Goal: Information Seeking & Learning: Learn about a topic

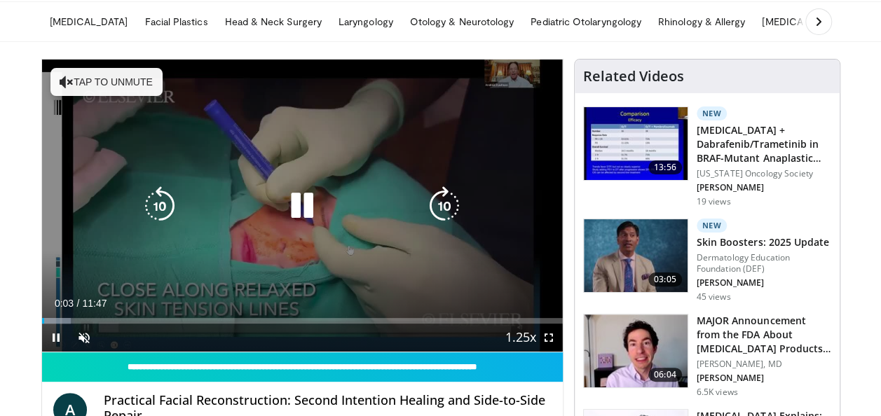
scroll to position [50, 0]
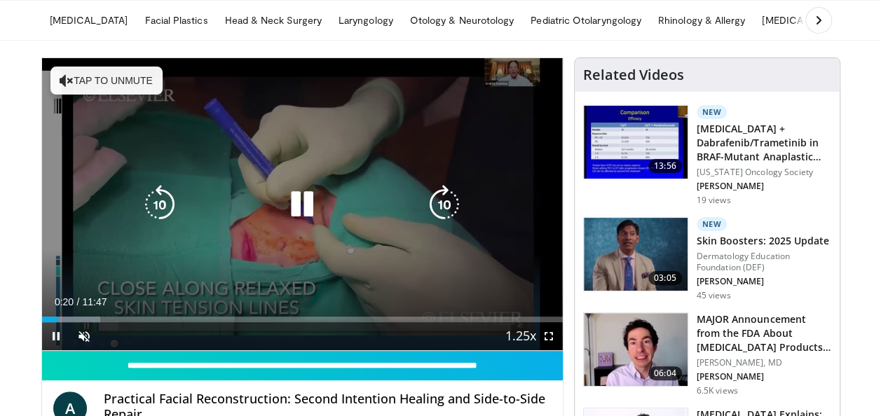
click at [450, 202] on icon "Video Player" at bounding box center [444, 204] width 39 height 39
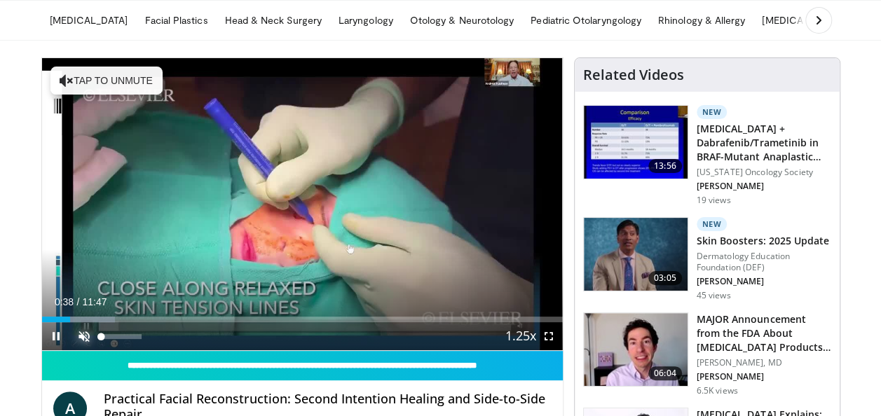
click at [87, 336] on span "Video Player" at bounding box center [84, 336] width 28 height 28
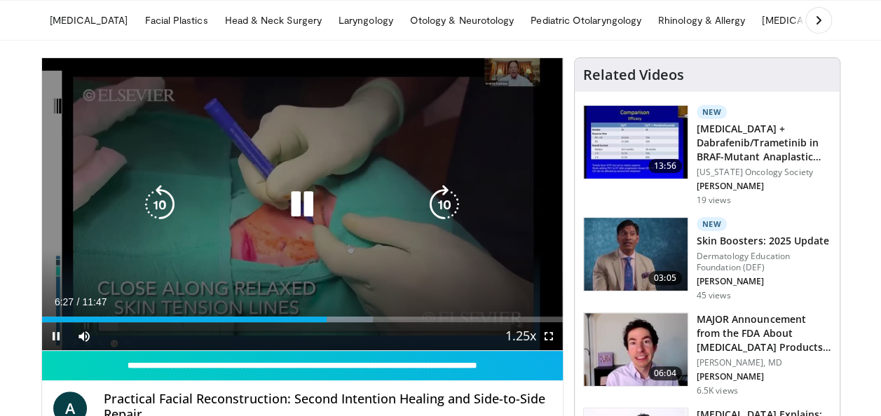
click at [450, 198] on icon "Video Player" at bounding box center [444, 204] width 39 height 39
click at [440, 196] on icon "Video Player" at bounding box center [444, 204] width 39 height 39
click at [446, 204] on icon "Video Player" at bounding box center [444, 204] width 39 height 39
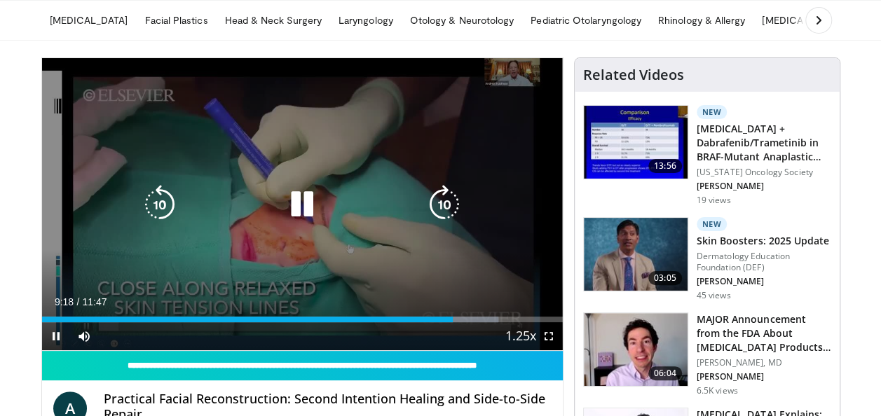
click at [443, 203] on icon "Video Player" at bounding box center [444, 204] width 39 height 39
click at [352, 213] on div "Video Player" at bounding box center [302, 205] width 312 height 28
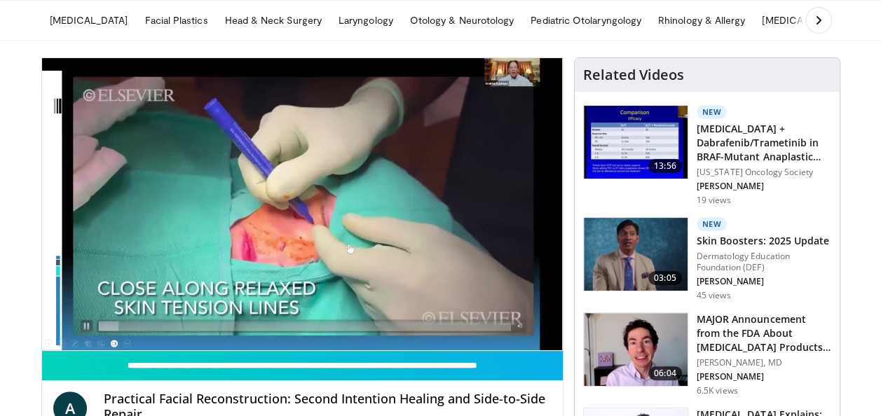
drag, startPoint x: 352, startPoint y: 213, endPoint x: 396, endPoint y: 234, distance: 48.9
click at [396, 234] on div "10 seconds Tap to unmute" at bounding box center [302, 204] width 521 height 292
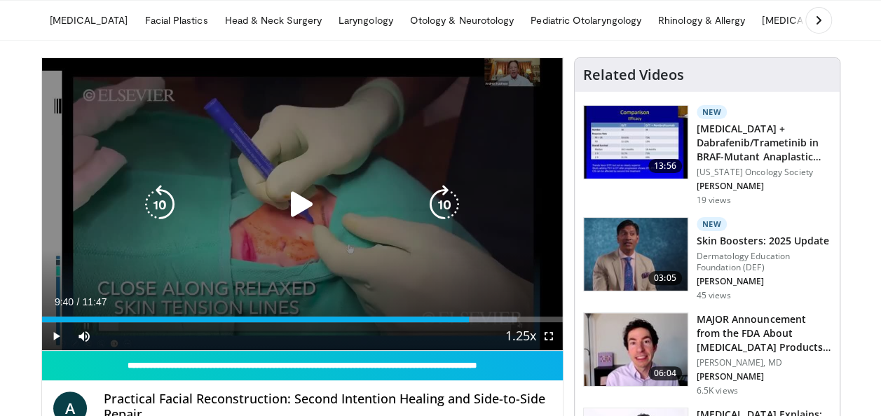
click at [294, 200] on icon "Video Player" at bounding box center [301, 204] width 39 height 39
click at [446, 201] on icon "Video Player" at bounding box center [444, 204] width 39 height 39
click at [443, 200] on icon "Video Player" at bounding box center [444, 204] width 39 height 39
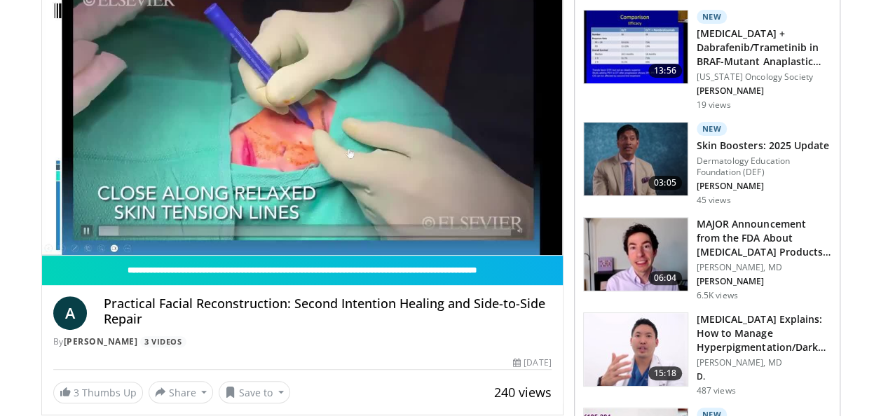
scroll to position [147, 0]
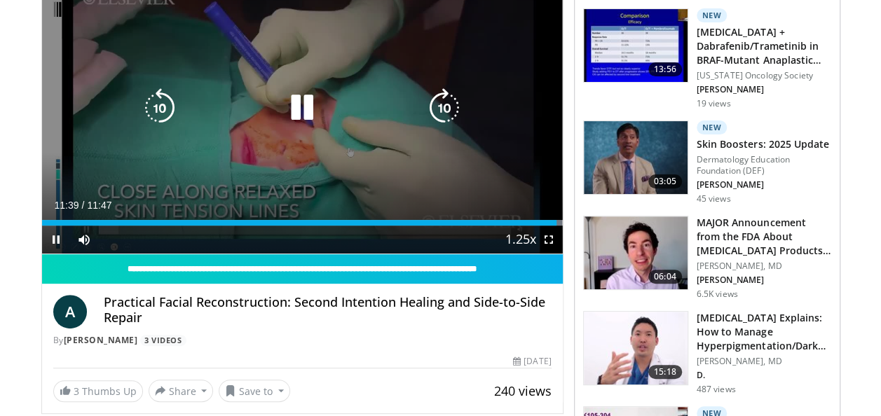
click at [302, 113] on icon "Video Player" at bounding box center [301, 107] width 39 height 39
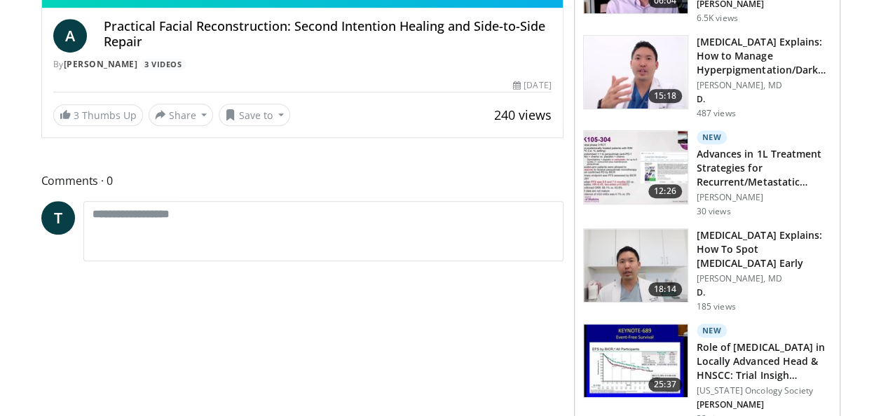
scroll to position [425, 0]
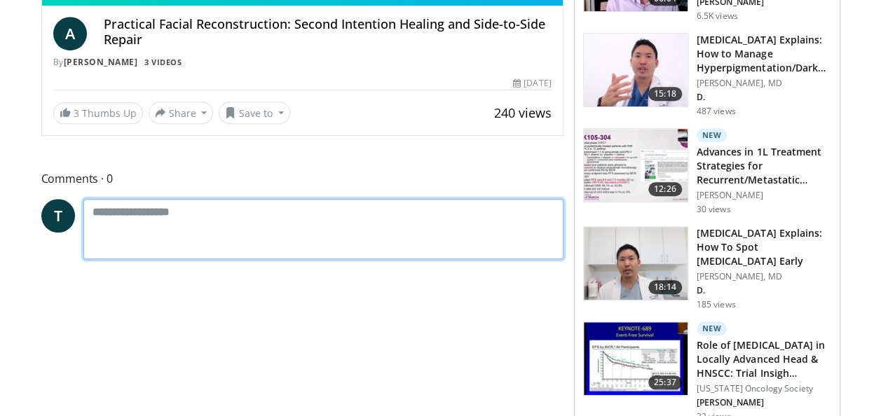
click at [102, 207] on textarea at bounding box center [323, 229] width 480 height 60
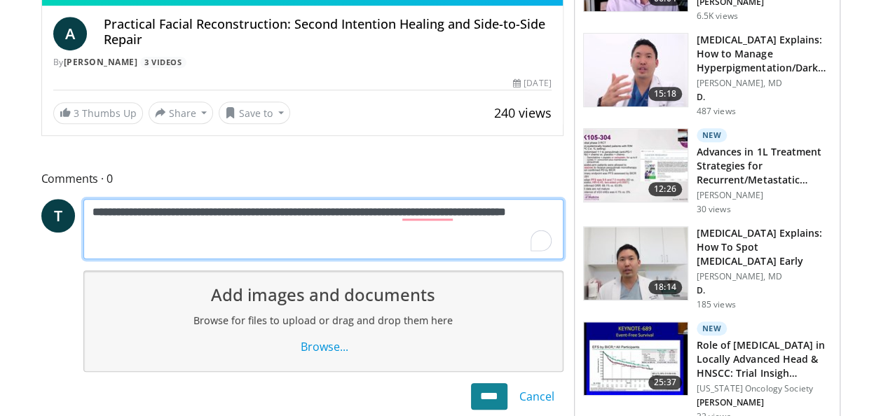
type textarea "**********"
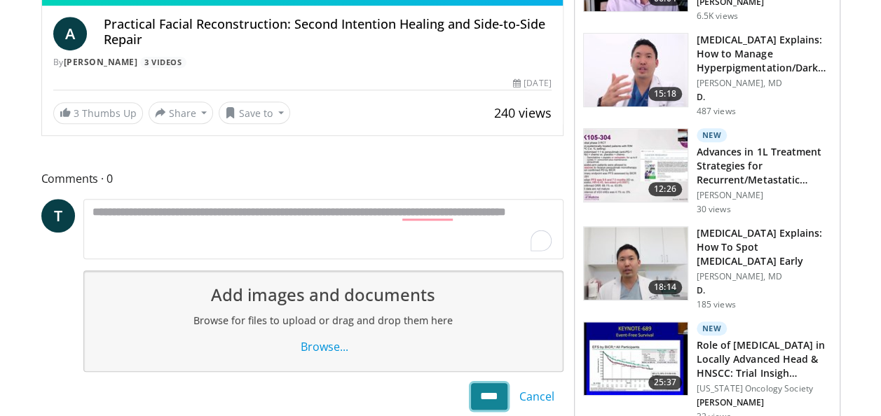
click at [479, 392] on input "****" at bounding box center [489, 396] width 36 height 27
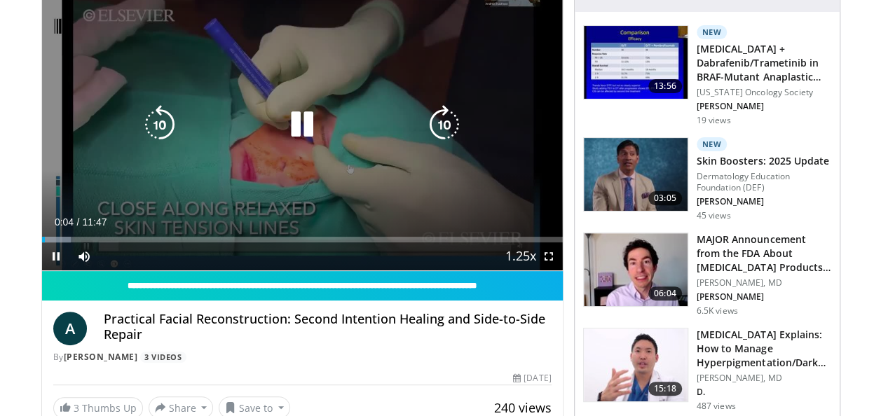
click at [295, 121] on icon "Video Player" at bounding box center [301, 124] width 39 height 39
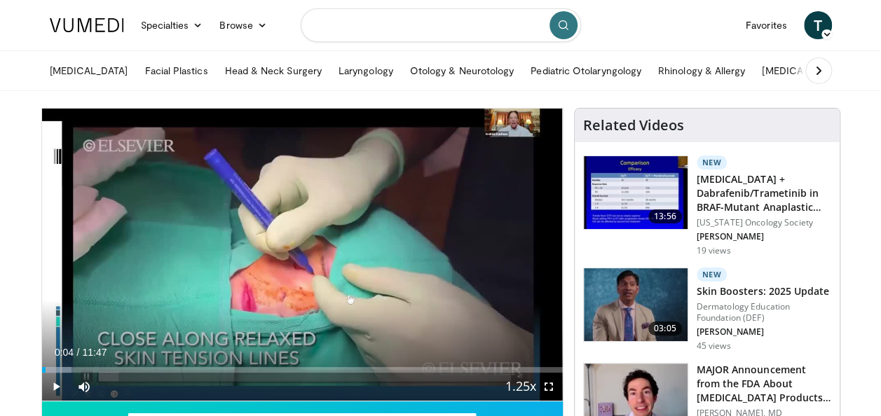
click at [352, 23] on input "Search topics, interventions" at bounding box center [441, 25] width 280 height 34
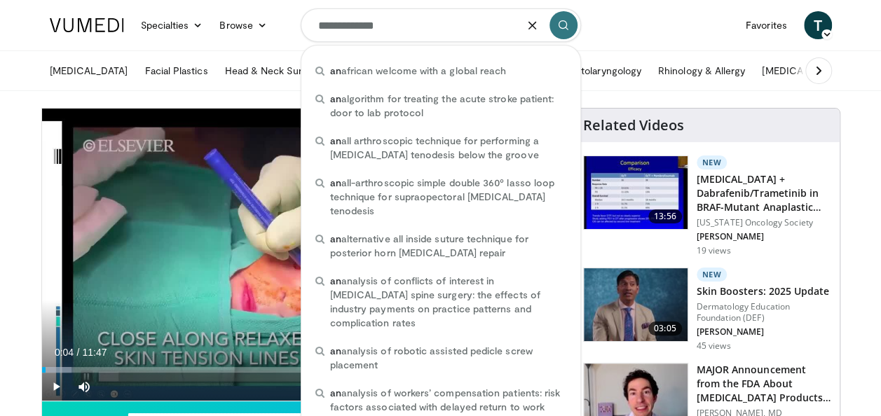
type input "**********"
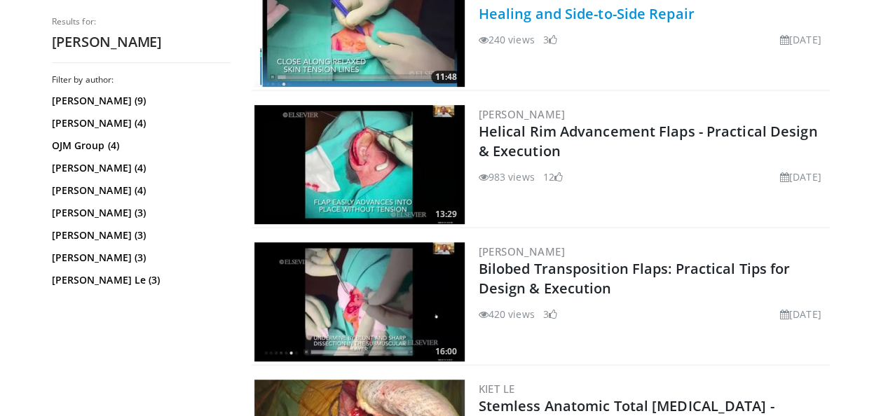
scroll to position [191, 0]
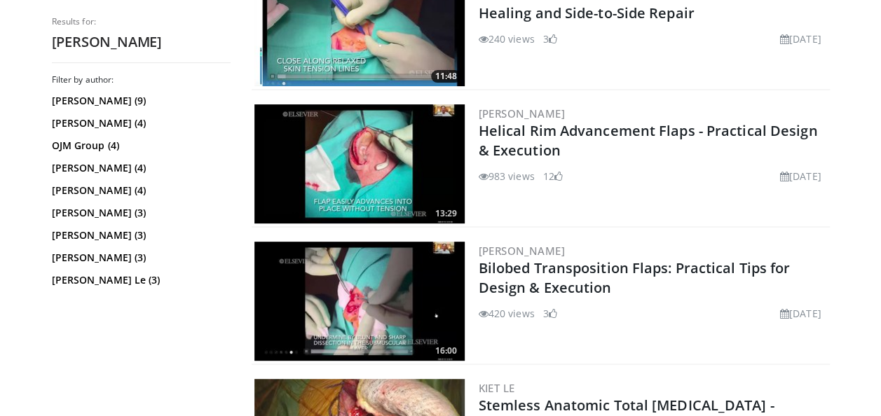
click at [366, 152] on img at bounding box center [359, 163] width 210 height 119
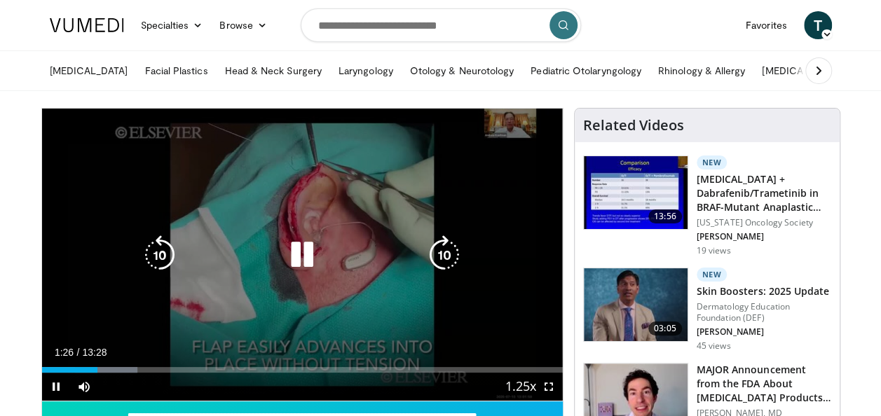
click at [503, 299] on div "10 seconds Tap to unmute" at bounding box center [302, 255] width 521 height 292
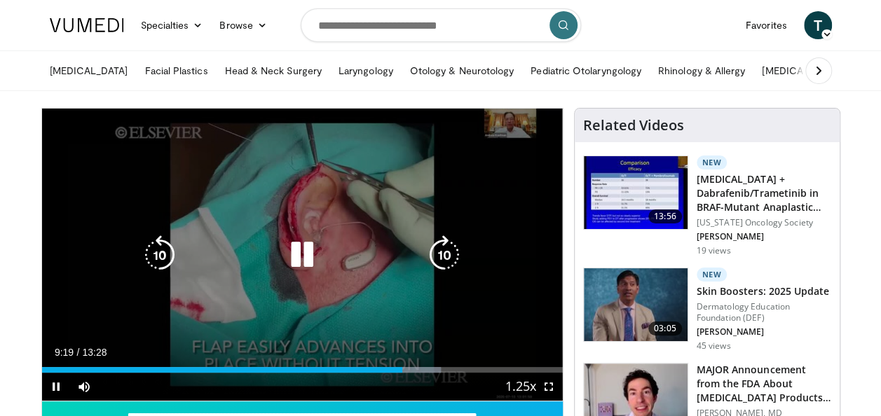
click at [513, 177] on div "10 seconds Tap to unmute" at bounding box center [302, 255] width 521 height 292
click at [436, 258] on icon "Video Player" at bounding box center [444, 254] width 39 height 39
click at [441, 251] on icon "Video Player" at bounding box center [444, 254] width 39 height 39
click at [445, 259] on icon "Video Player" at bounding box center [444, 254] width 39 height 39
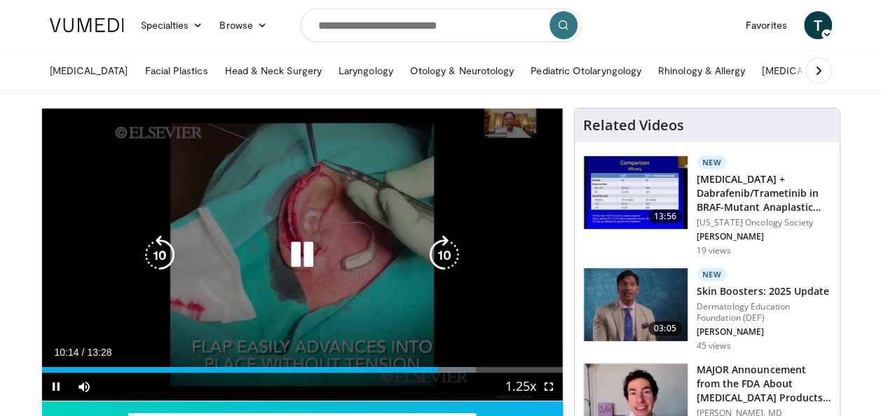
click at [439, 248] on icon "Video Player" at bounding box center [444, 254] width 39 height 39
click at [447, 255] on icon "Video Player" at bounding box center [444, 254] width 39 height 39
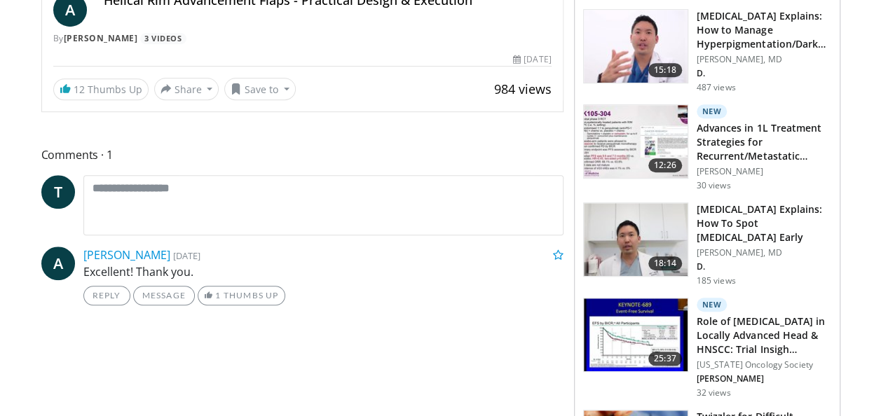
scroll to position [448, 0]
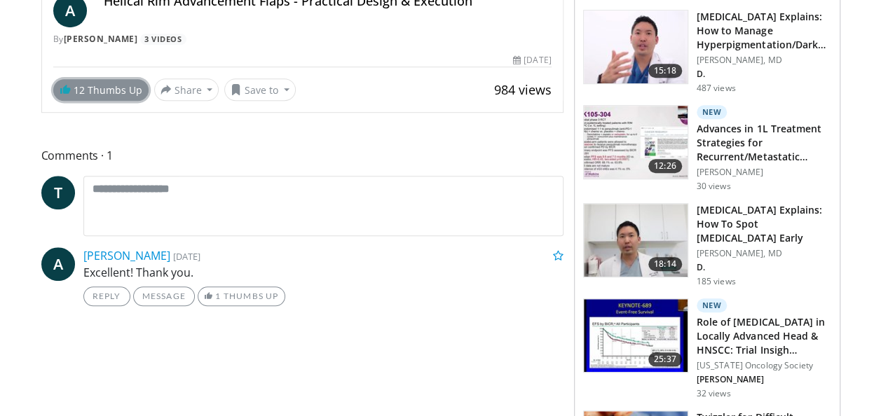
click at [96, 88] on link "12 Thumbs Up" at bounding box center [100, 90] width 95 height 22
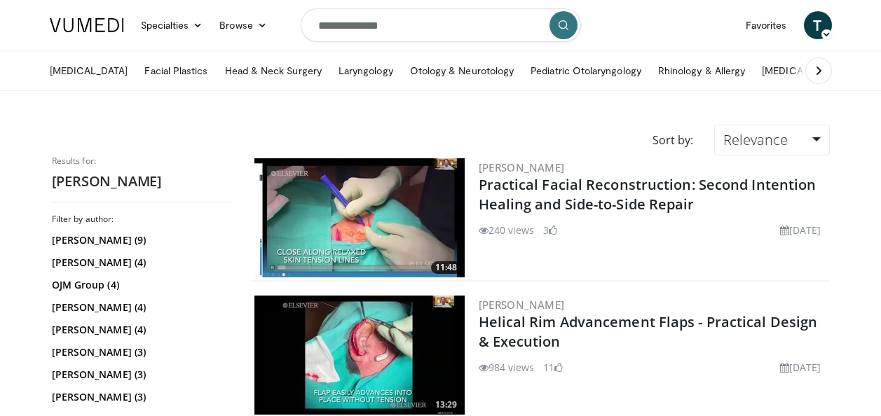
scroll to position [191, 0]
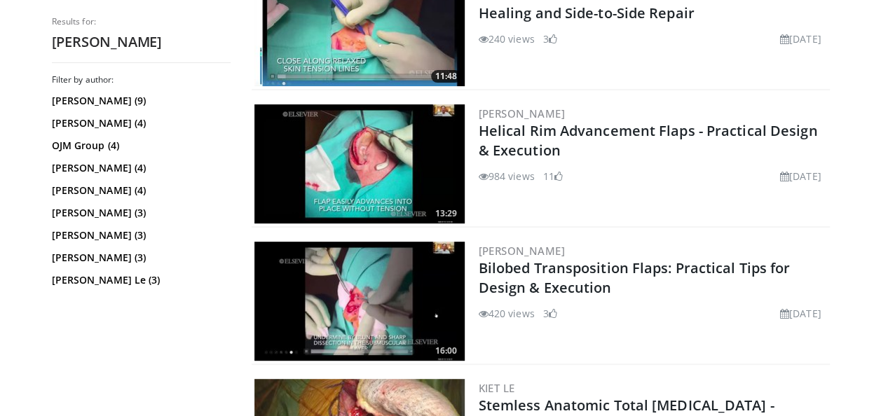
click at [353, 172] on img at bounding box center [359, 163] width 210 height 119
click at [340, 297] on img at bounding box center [359, 301] width 210 height 119
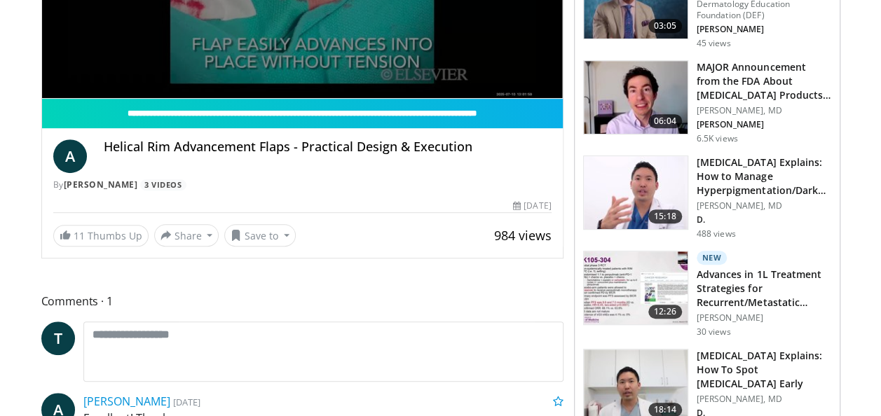
scroll to position [305, 0]
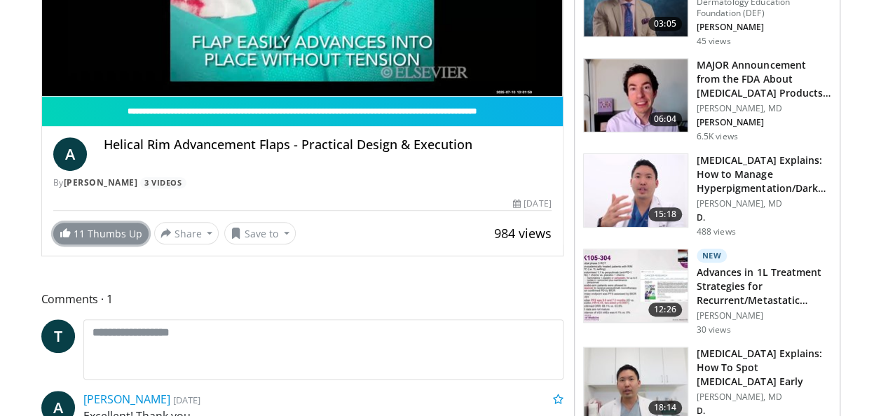
click at [83, 234] on span "11" at bounding box center [79, 233] width 11 height 13
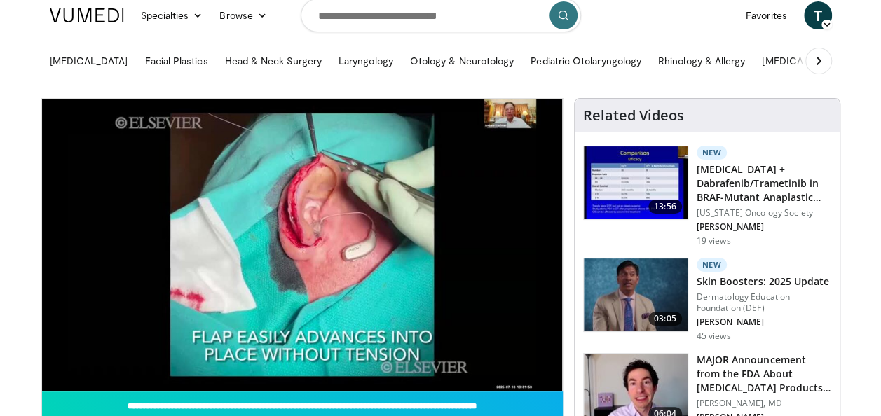
scroll to position [0, 0]
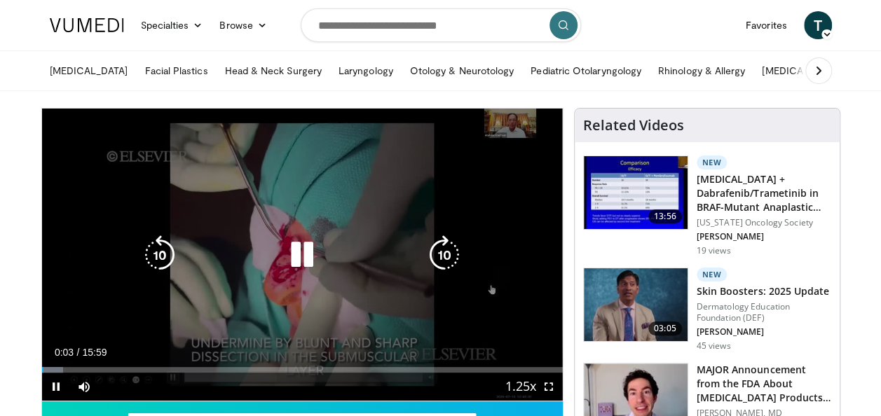
click at [302, 253] on icon "Video Player" at bounding box center [301, 254] width 39 height 39
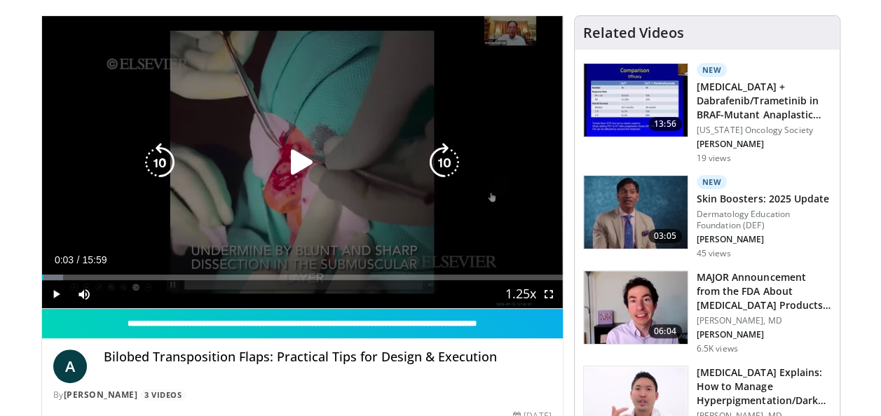
scroll to position [93, 0]
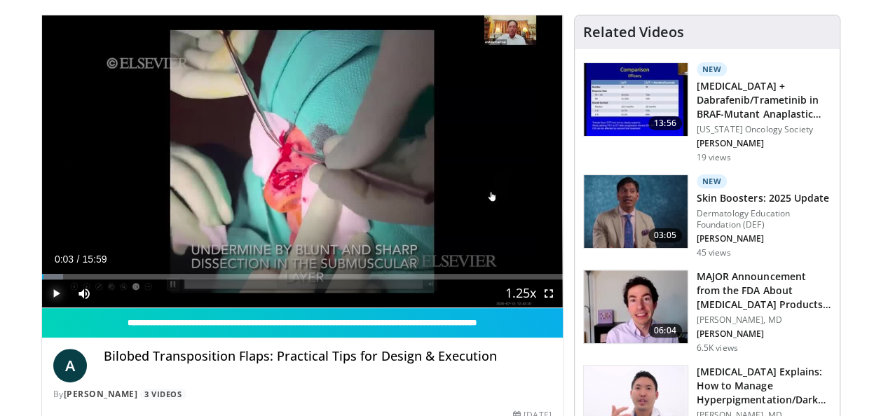
click at [55, 292] on span "Video Player" at bounding box center [56, 294] width 28 height 28
click at [54, 275] on div "Progress Bar" at bounding box center [54, 277] width 1 height 6
click at [82, 277] on div "Progress Bar" at bounding box center [82, 277] width 1 height 6
click at [73, 275] on div "Progress Bar" at bounding box center [73, 277] width 1 height 6
click at [67, 275] on div "Progress Bar" at bounding box center [67, 277] width 1 height 6
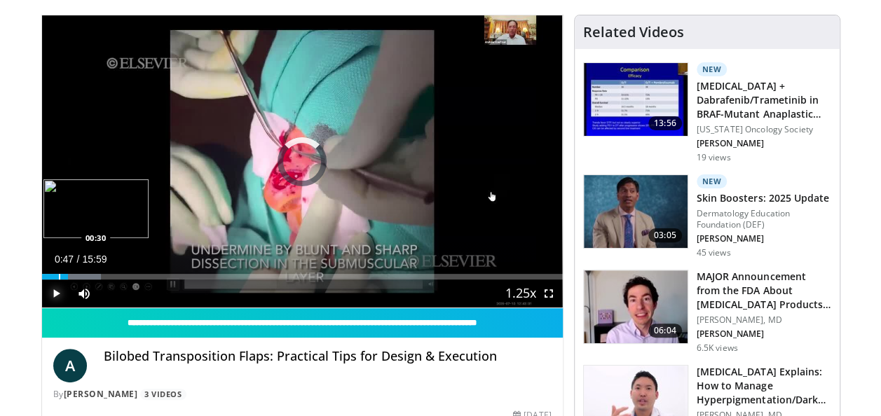
click at [59, 275] on div "Progress Bar" at bounding box center [59, 277] width 1 height 6
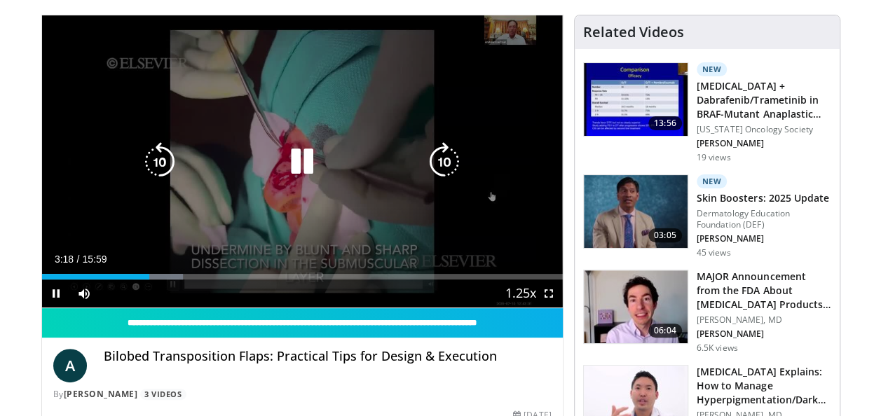
click at [304, 158] on icon "Video Player" at bounding box center [301, 161] width 39 height 39
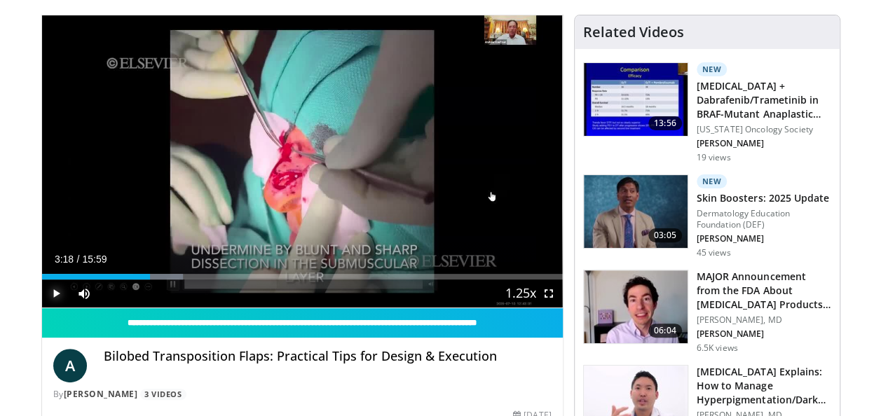
click at [57, 292] on span "Video Player" at bounding box center [56, 294] width 28 height 28
click at [53, 284] on span "Video Player" at bounding box center [56, 294] width 28 height 28
click at [55, 287] on span "Video Player" at bounding box center [56, 294] width 28 height 28
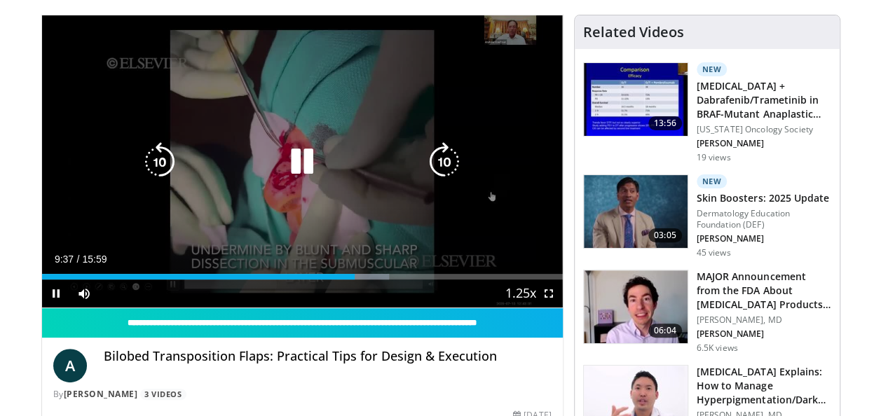
click at [447, 165] on icon "Video Player" at bounding box center [444, 161] width 39 height 39
click at [465, 205] on div "10 seconds Tap to unmute" at bounding box center [302, 161] width 521 height 292
click at [296, 161] on icon "Video Player" at bounding box center [301, 161] width 39 height 39
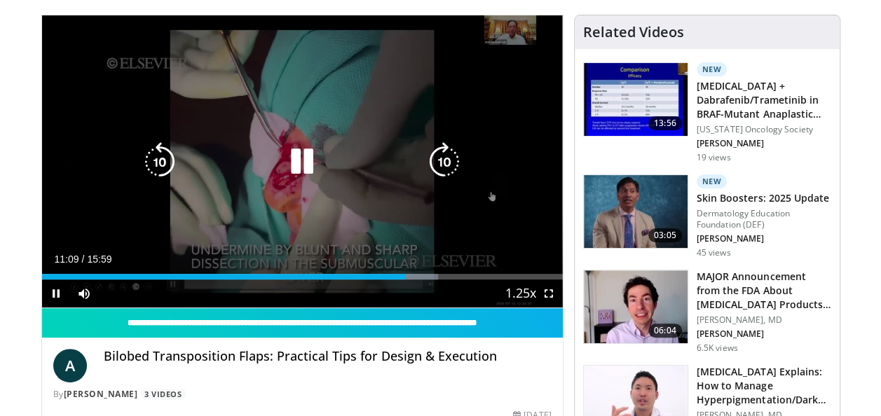
click at [450, 158] on icon "Video Player" at bounding box center [444, 161] width 39 height 39
click at [442, 154] on icon "Video Player" at bounding box center [444, 161] width 39 height 39
click at [355, 187] on div "10 seconds Tap to unmute" at bounding box center [302, 161] width 521 height 292
click at [527, 207] on div "10 seconds Tap to unmute" at bounding box center [302, 161] width 521 height 292
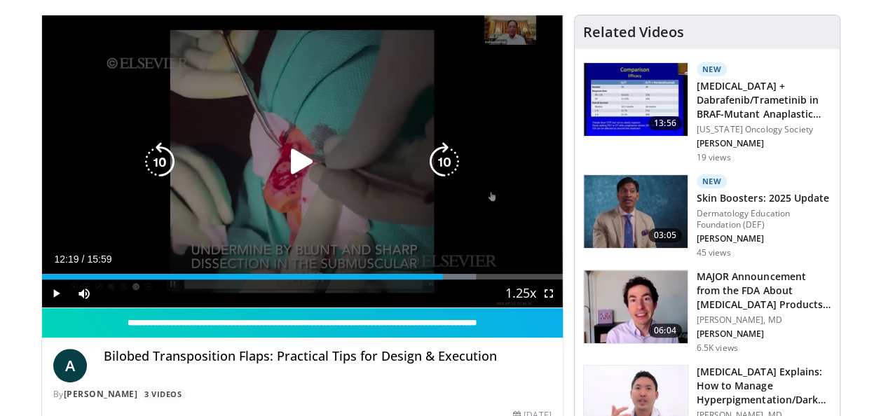
click at [527, 207] on div "10 seconds Tap to unmute" at bounding box center [302, 161] width 521 height 292
click at [301, 149] on icon "Video Player" at bounding box center [301, 161] width 39 height 39
